Goal: Transaction & Acquisition: Book appointment/travel/reservation

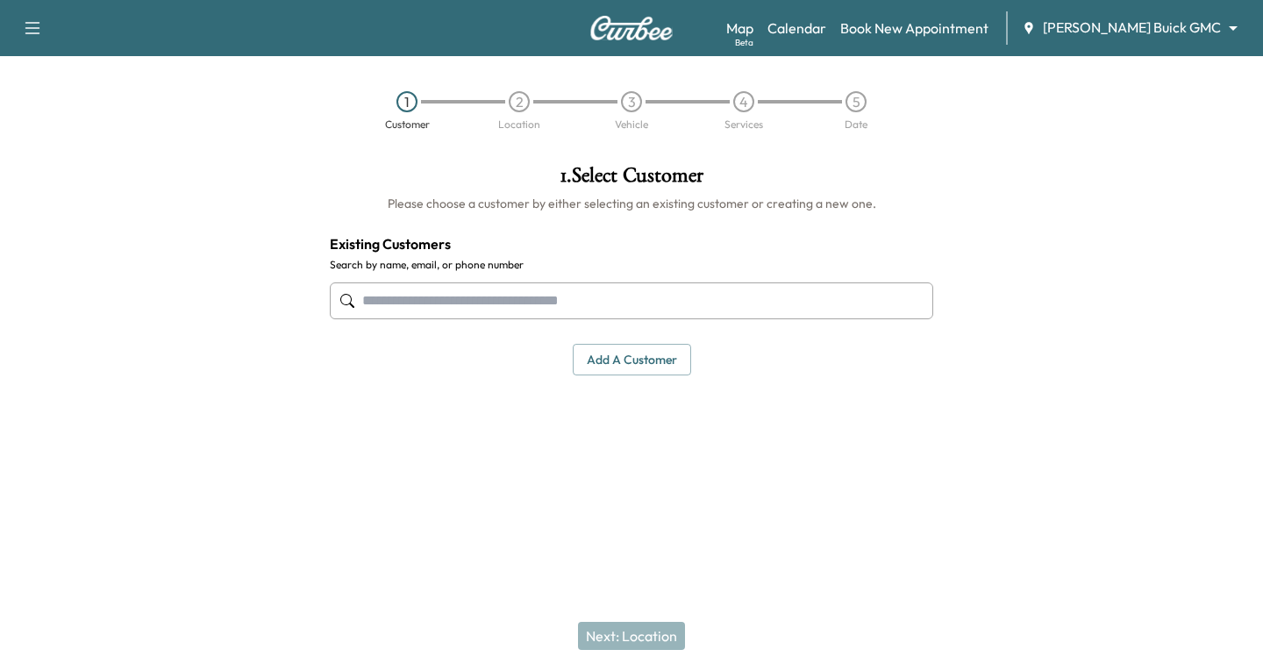
click at [360, 303] on input "text" at bounding box center [632, 300] width 604 height 37
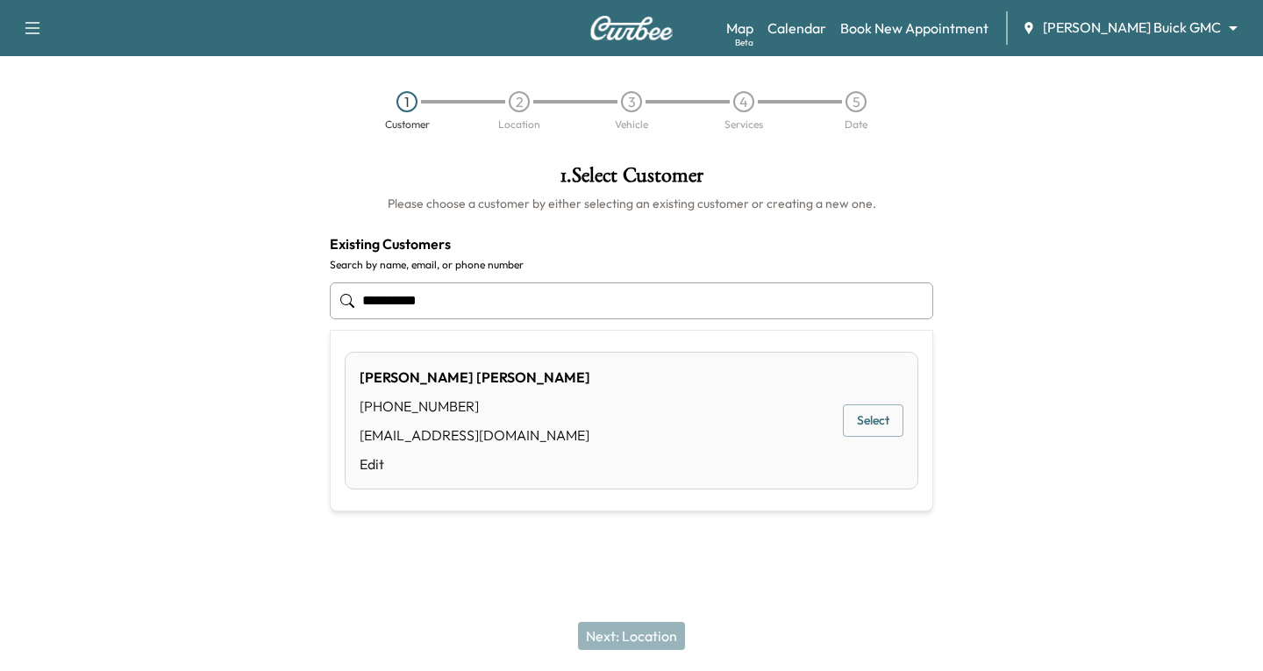
click at [861, 418] on button "Select" at bounding box center [873, 420] width 61 height 32
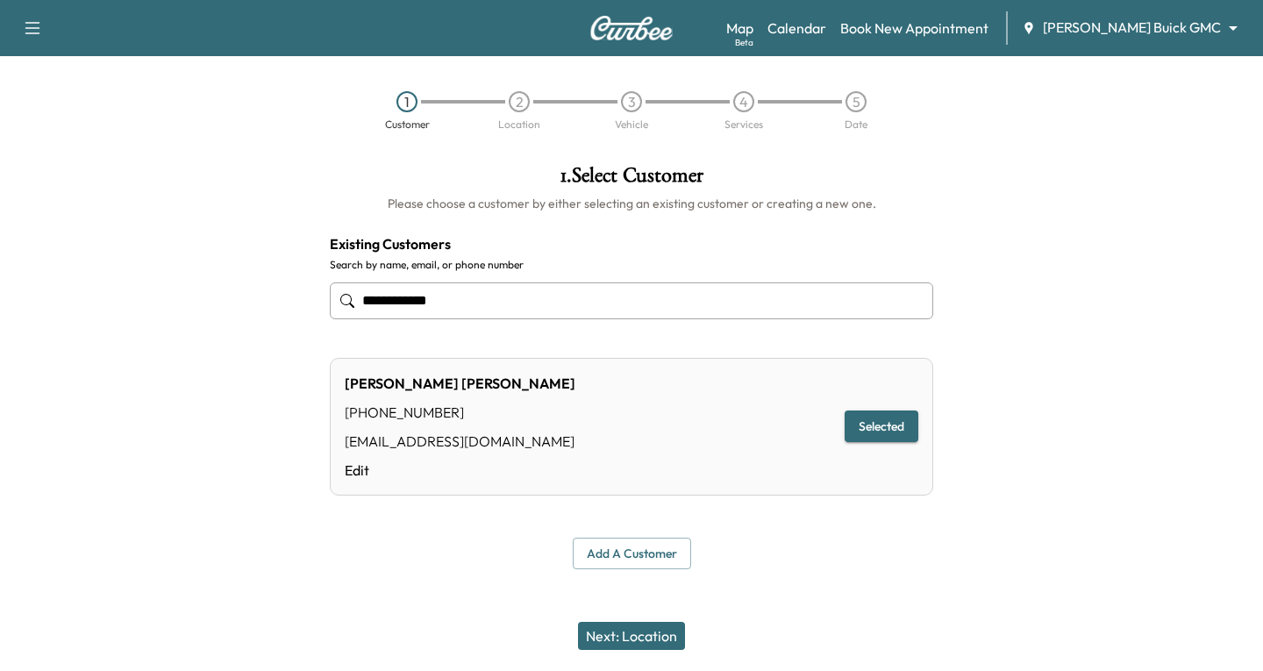
type input "**********"
click at [605, 635] on button "Next: Location" at bounding box center [631, 636] width 107 height 28
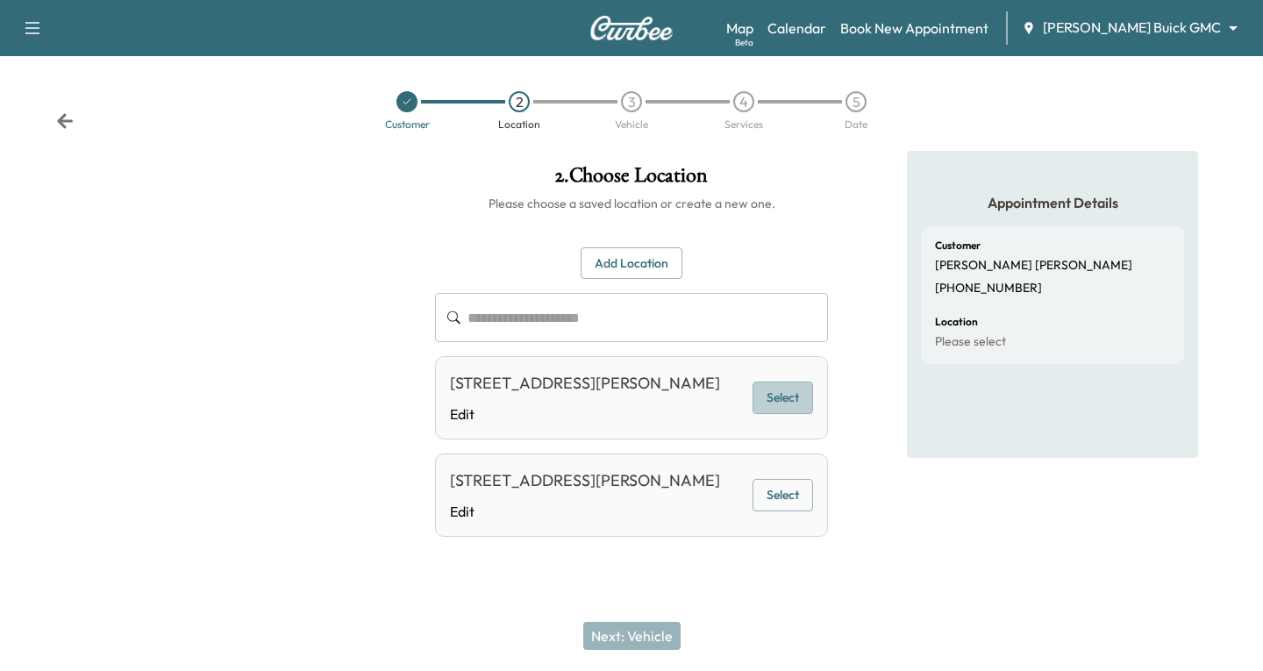
click at [789, 413] on button "Select" at bounding box center [783, 398] width 61 height 32
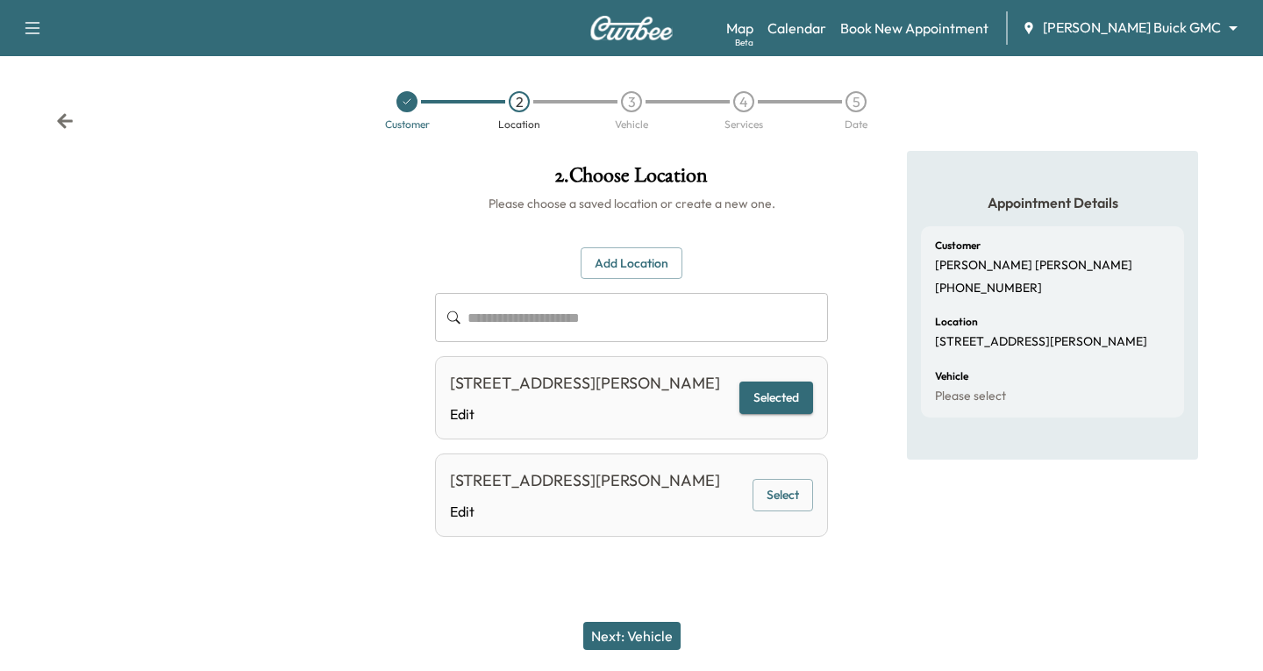
click at [637, 636] on button "Next: Vehicle" at bounding box center [631, 636] width 97 height 28
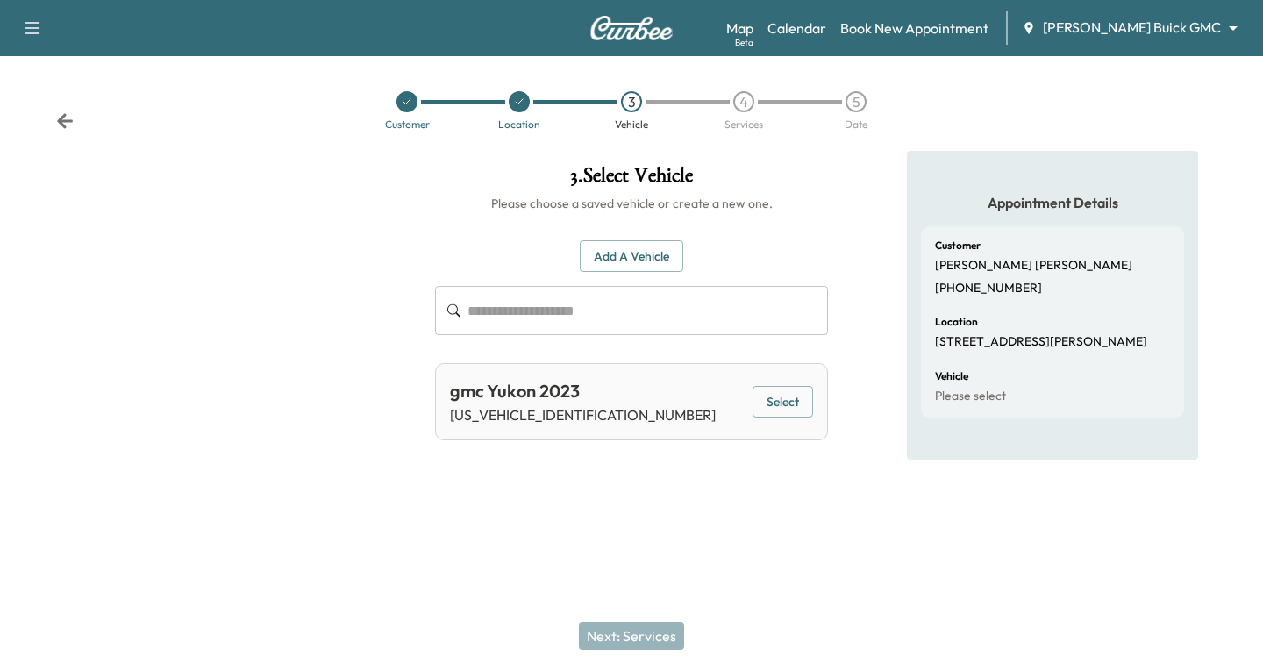
click at [768, 398] on button "Select" at bounding box center [783, 402] width 61 height 32
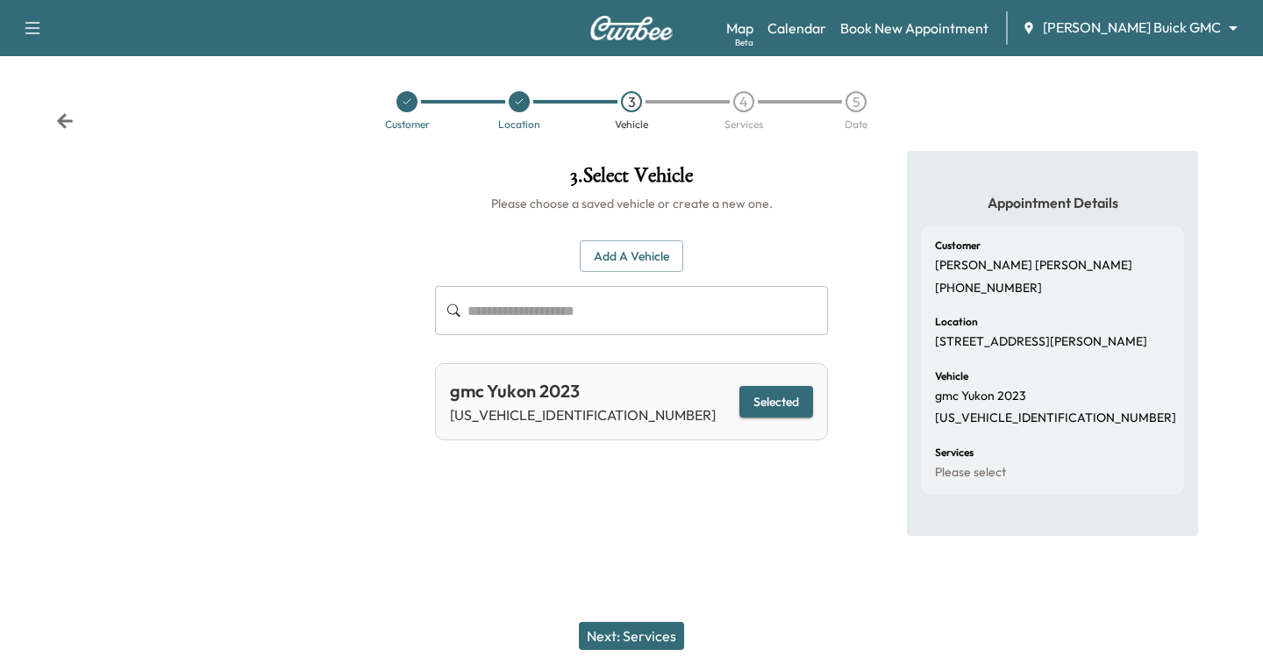
click at [641, 633] on button "Next: Services" at bounding box center [631, 636] width 105 height 28
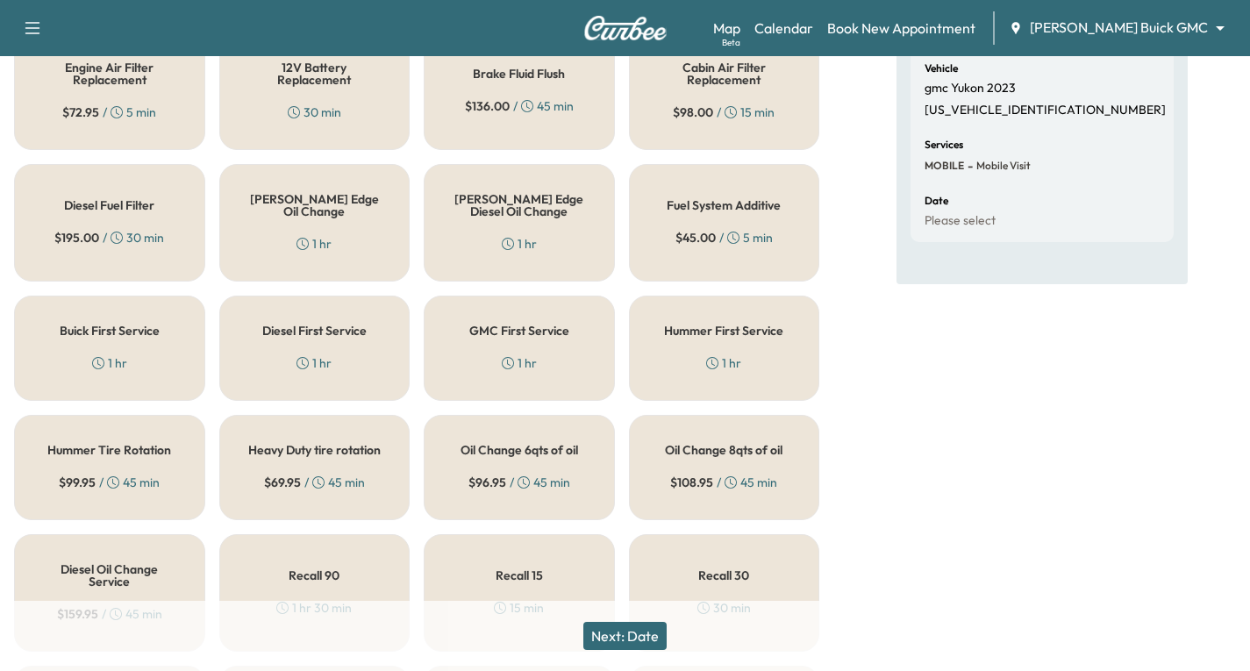
scroll to position [351, 0]
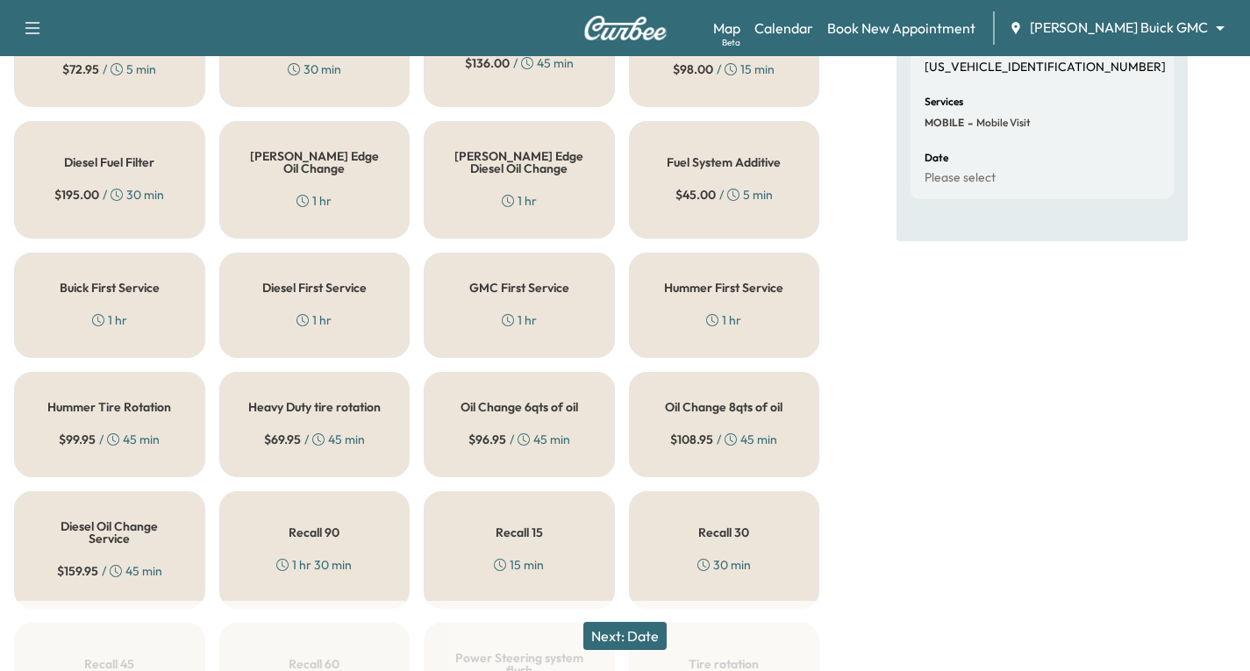
click at [701, 413] on h5 "Oil Change 8qts of oil" at bounding box center [724, 407] width 118 height 12
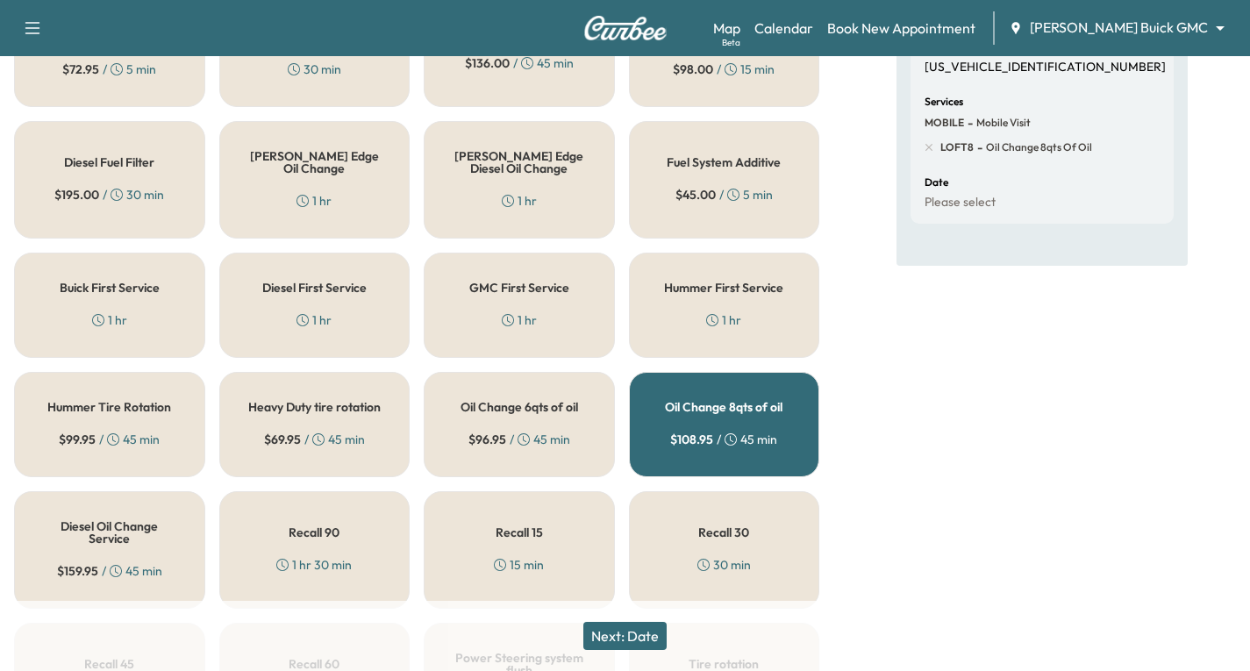
click at [628, 643] on button "Next: Date" at bounding box center [624, 636] width 83 height 28
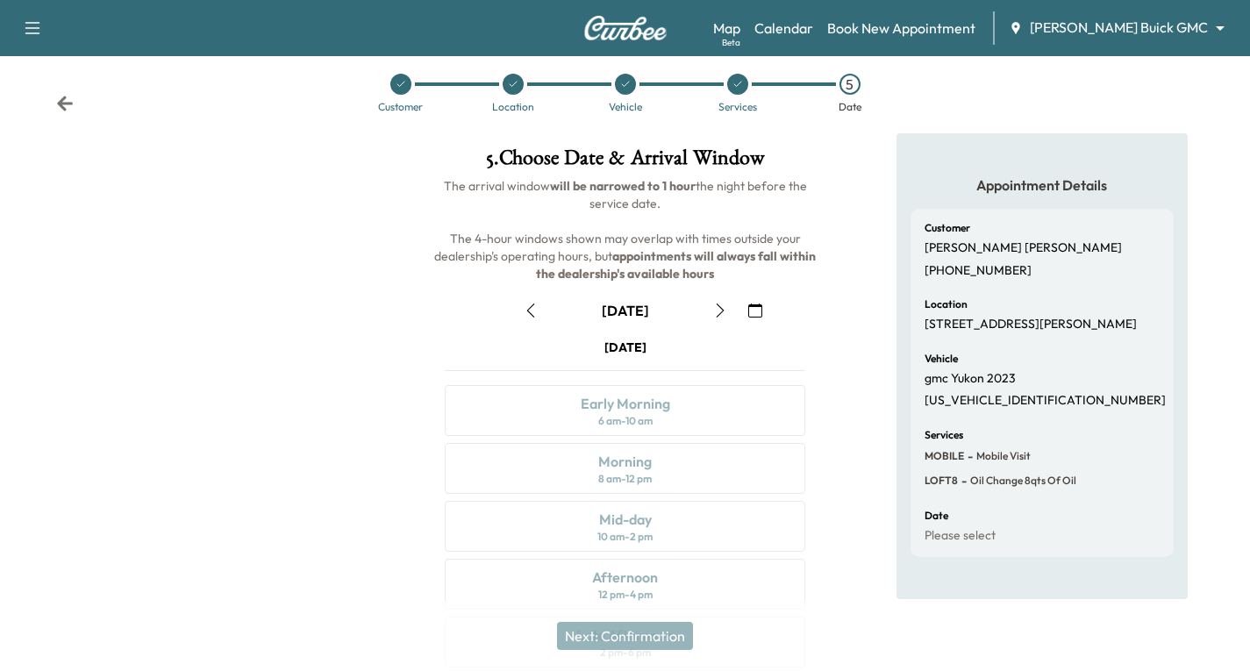
scroll to position [207, 0]
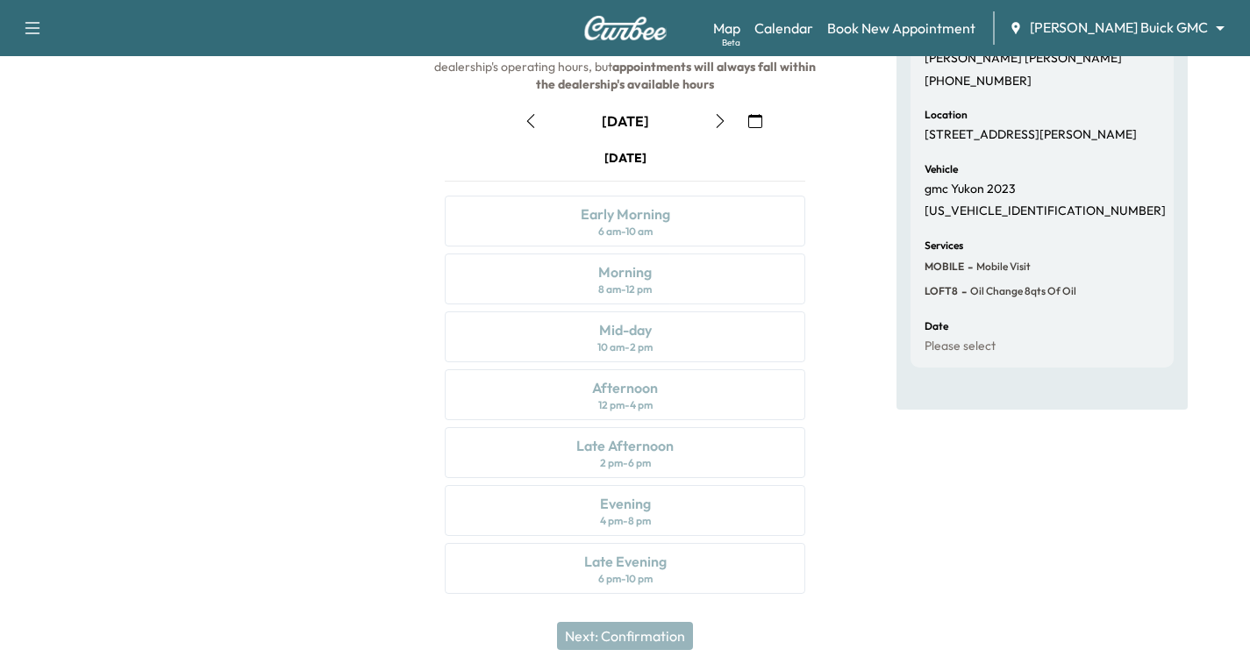
click at [748, 119] on icon "button" at bounding box center [755, 121] width 14 height 14
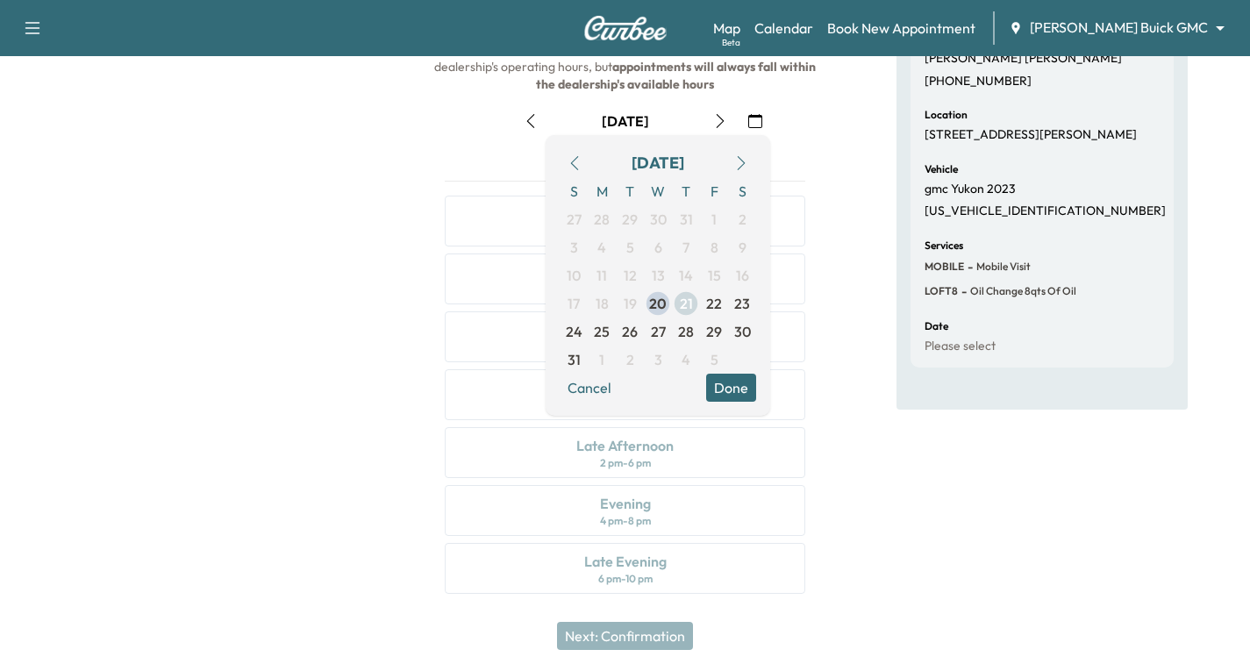
click at [687, 308] on span "21" at bounding box center [686, 303] width 13 height 21
click at [755, 124] on icon "button" at bounding box center [755, 121] width 14 height 14
click at [720, 118] on icon "button" at bounding box center [720, 121] width 8 height 14
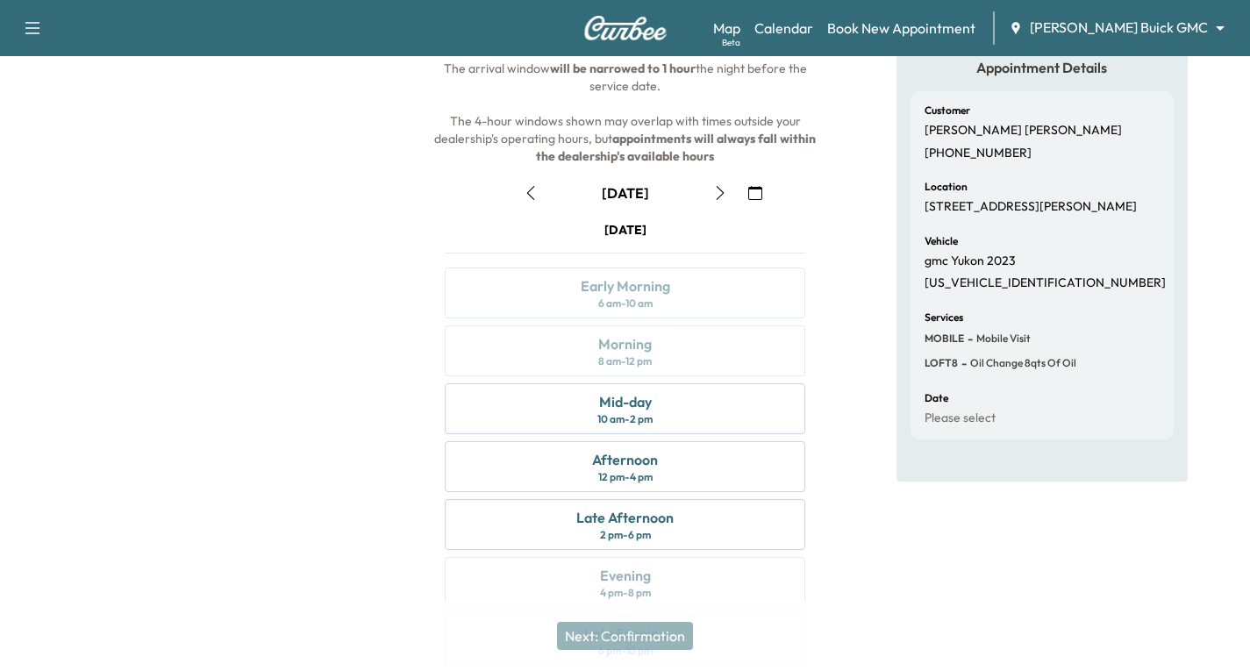
scroll to position [175, 0]
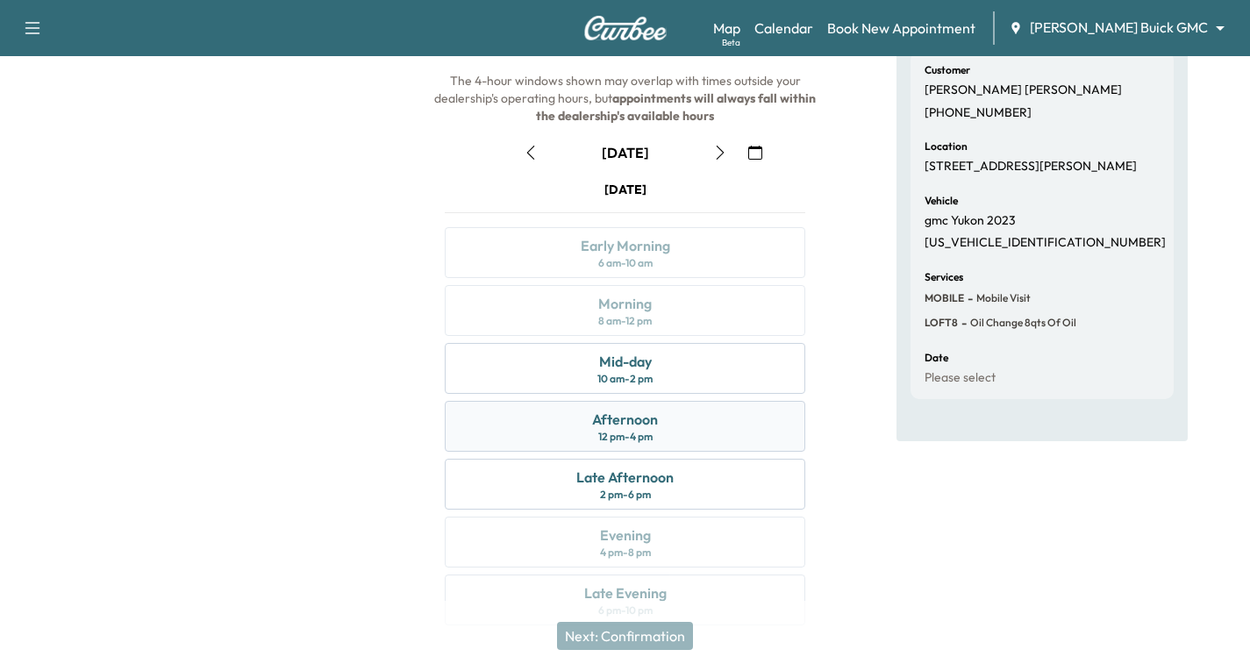
click at [708, 411] on div "Afternoon 12 pm - 4 pm" at bounding box center [625, 426] width 361 height 51
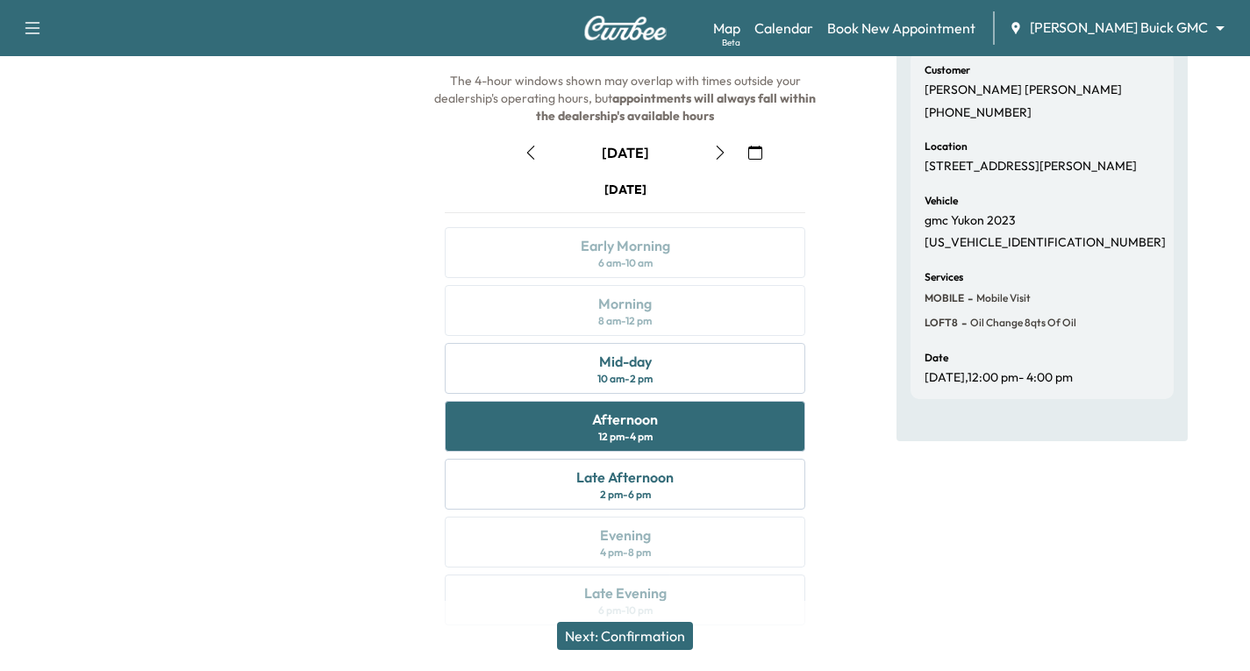
click at [680, 636] on button "Next: Confirmation" at bounding box center [625, 636] width 136 height 28
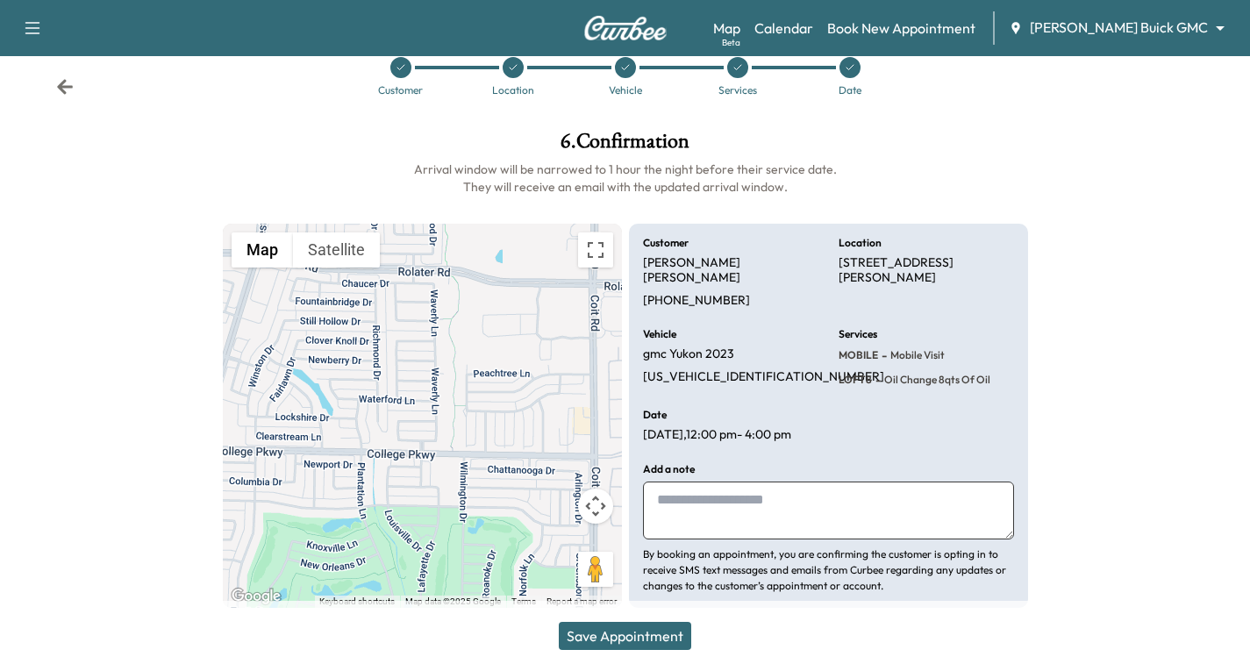
click at [683, 500] on textarea at bounding box center [828, 511] width 371 height 58
type textarea "**********"
click at [633, 640] on button "Save Appointment" at bounding box center [625, 636] width 132 height 28
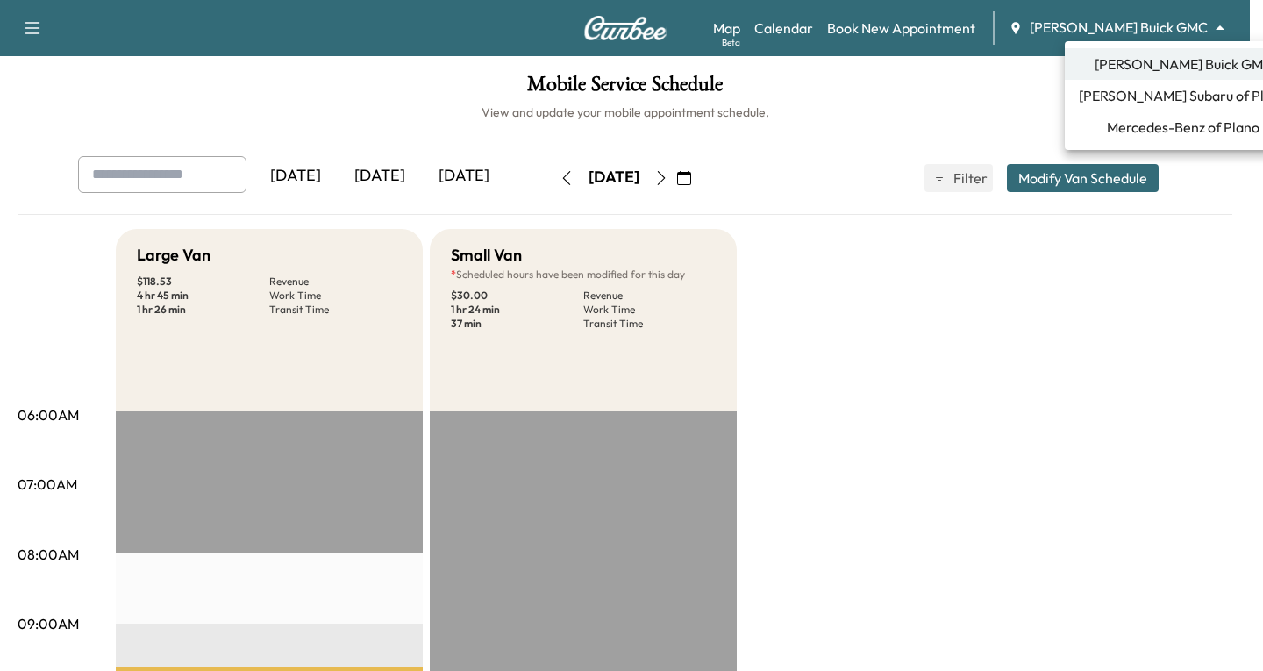
click at [1217, 30] on body "Support Log Out Map Beta Calendar Book New Appointment [PERSON_NAME] Buick GMC …" at bounding box center [631, 335] width 1263 height 671
click at [1142, 125] on span "Mercedes-Benz of Plano" at bounding box center [1183, 127] width 153 height 21
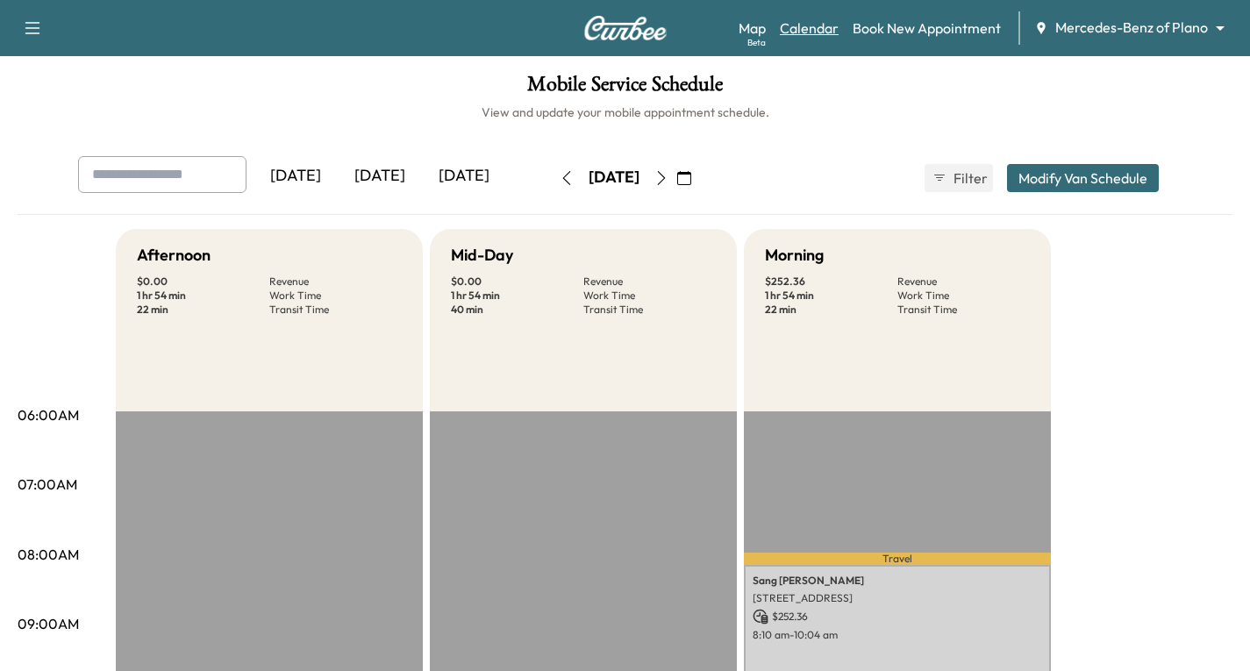
click at [802, 25] on link "Calendar" at bounding box center [809, 28] width 59 height 21
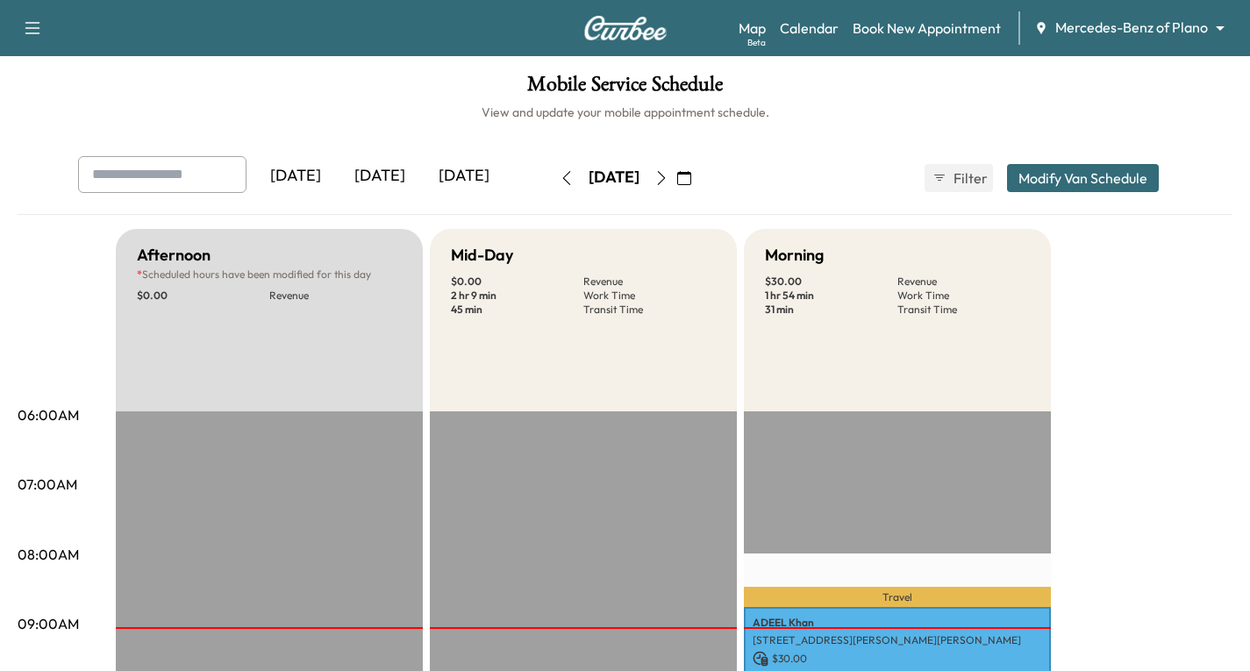
click at [560, 182] on icon "button" at bounding box center [567, 178] width 14 height 14
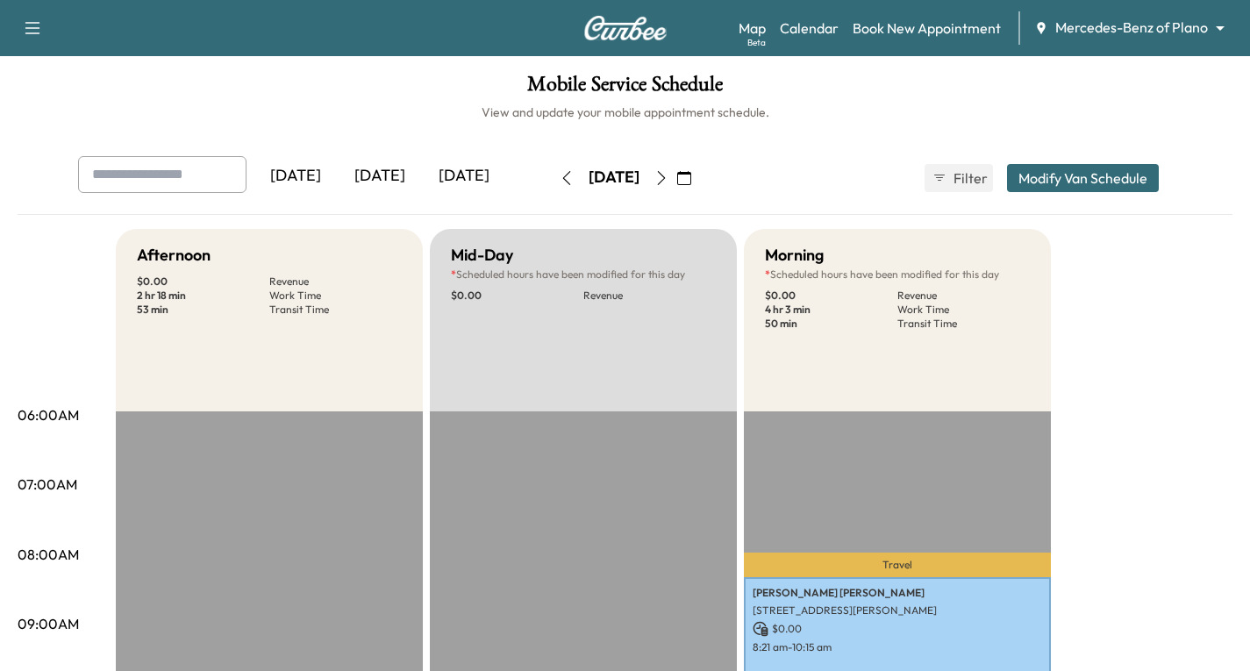
click at [699, 181] on button "button" at bounding box center [684, 178] width 30 height 28
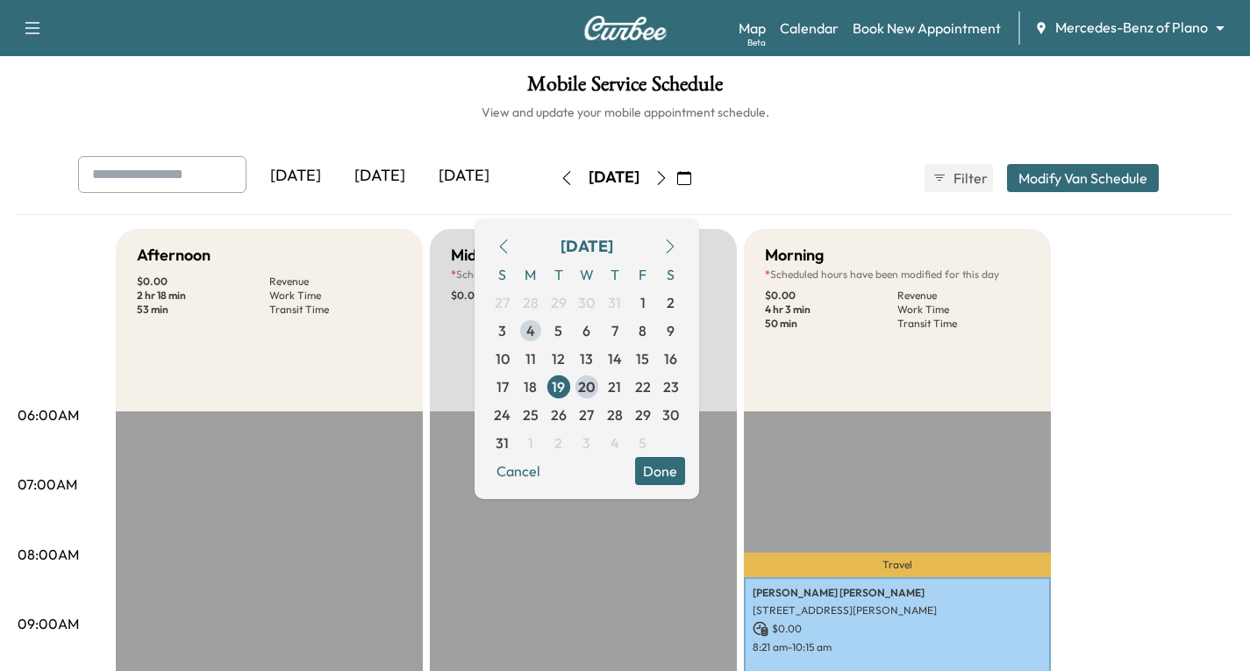
click at [535, 335] on span "4" at bounding box center [530, 330] width 9 height 21
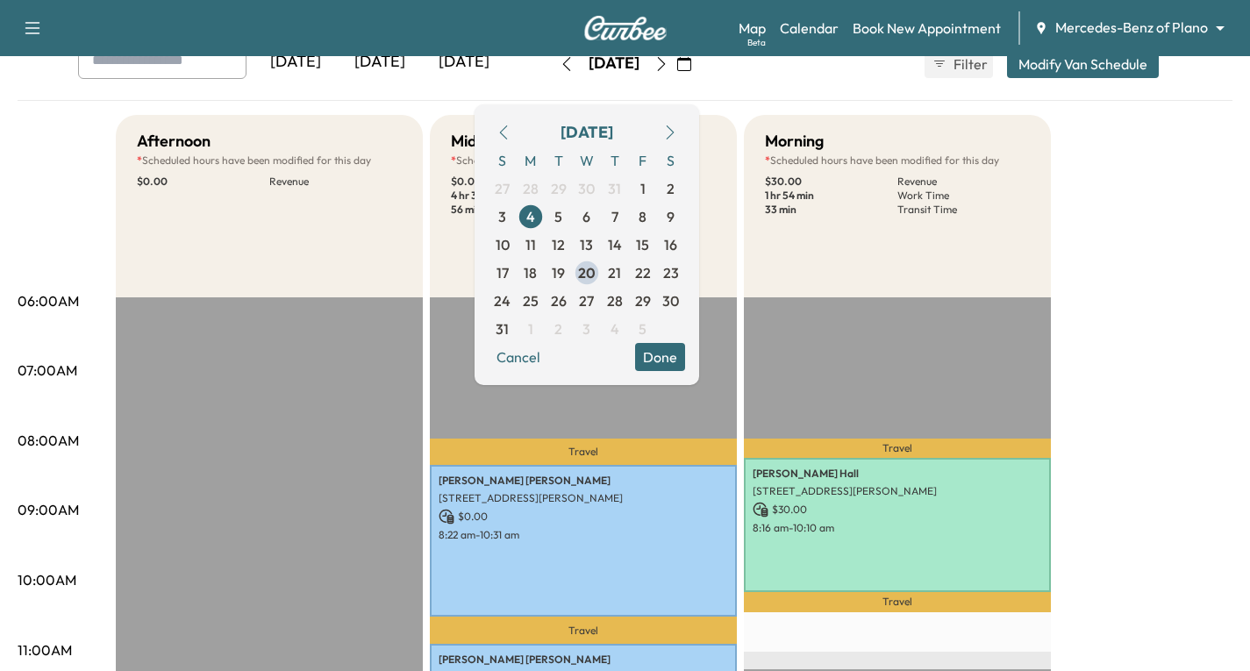
scroll to position [175, 0]
